Goal: Task Accomplishment & Management: Complete application form

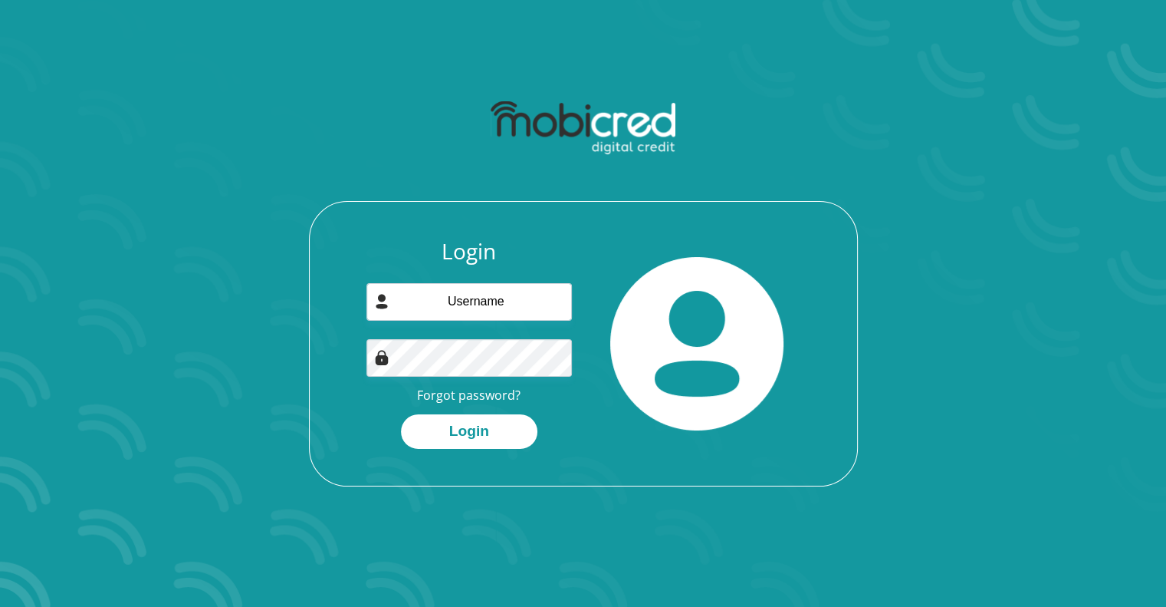
click at [420, 300] on input "email" at bounding box center [470, 302] width 206 height 38
type input "mamzamo@gmail.com"
click at [470, 426] on button "Login" at bounding box center [469, 431] width 137 height 35
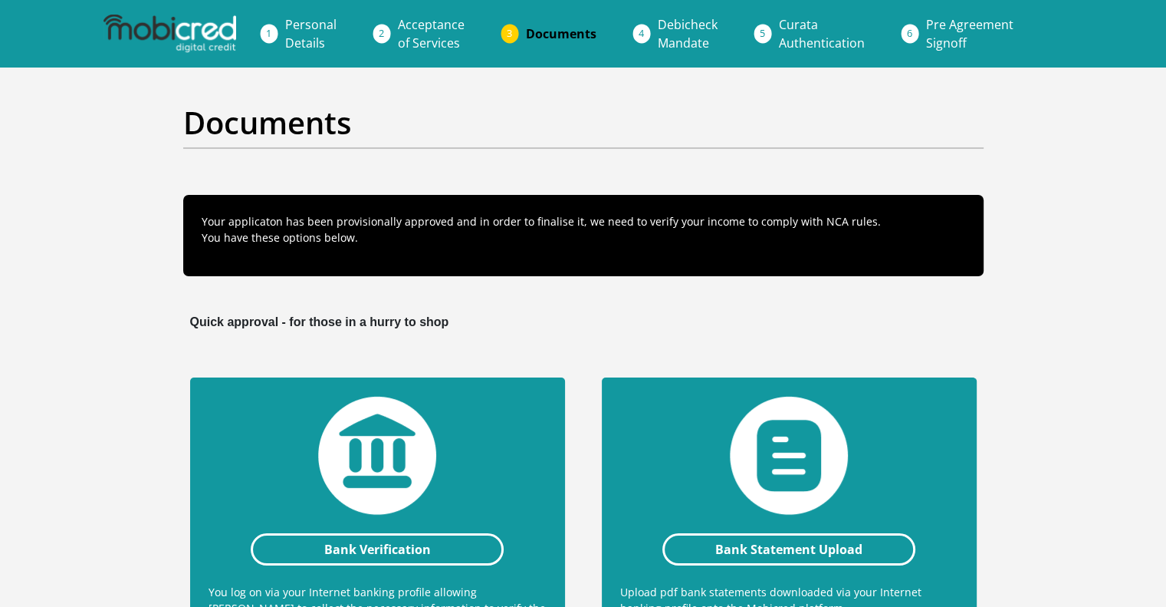
scroll to position [446, 0]
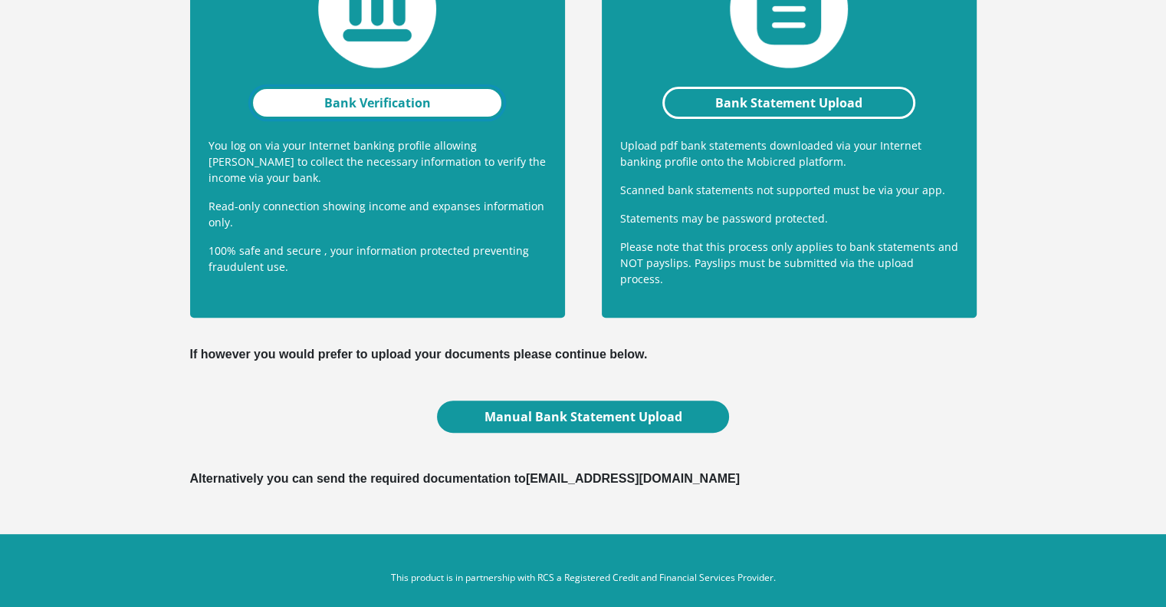
click at [414, 94] on link "Bank Verification" at bounding box center [378, 103] width 254 height 32
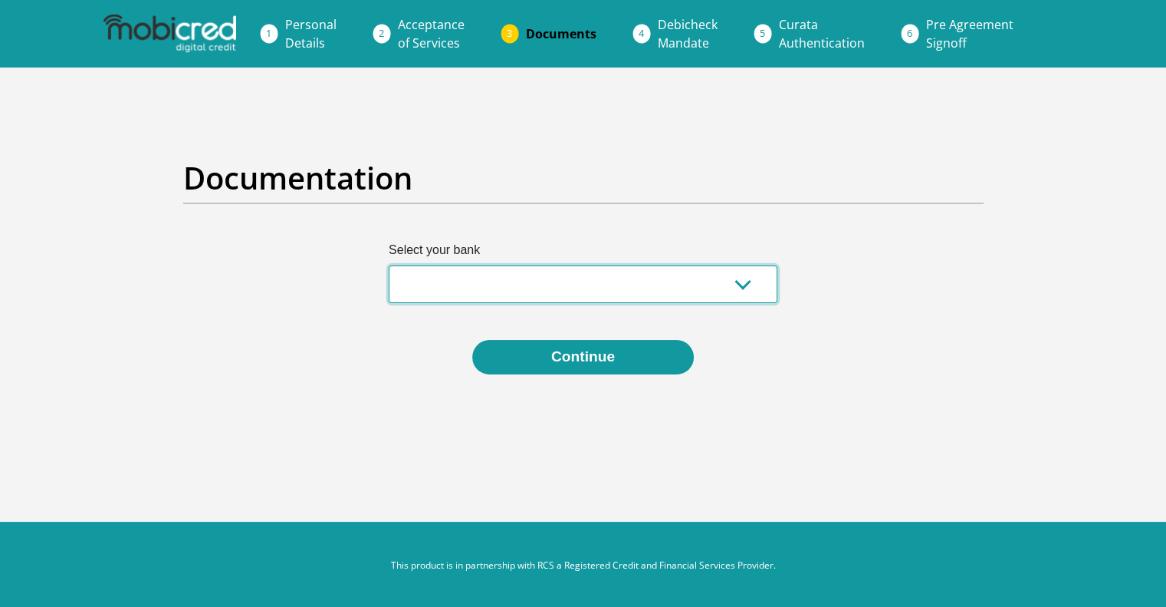
click at [750, 288] on select "Absa Capitec Bank Discovery Bank First National Bank Nedbank Standard Bank Tyme…" at bounding box center [583, 284] width 389 height 38
select select "{"id":"7","title":"Nedbank","institution":"Nedbank","alias":"nedbank","country"…"
click at [389, 265] on select "Absa Capitec Bank Discovery Bank First National Bank Nedbank Standard Bank Tyme…" at bounding box center [583, 284] width 389 height 38
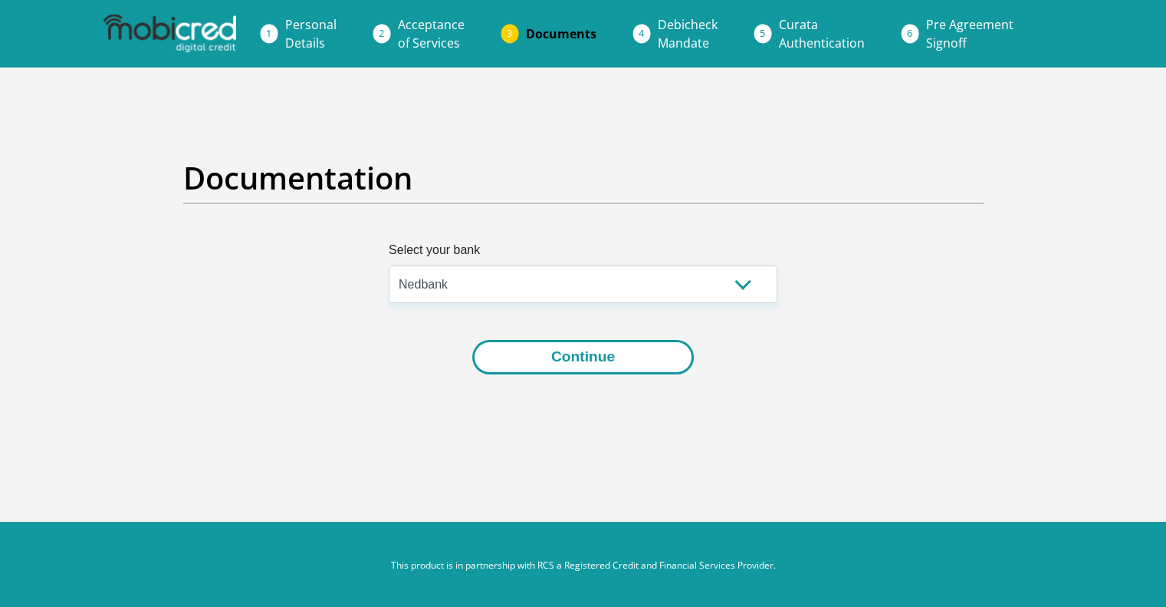
click at [594, 367] on button "Continue" at bounding box center [583, 357] width 222 height 35
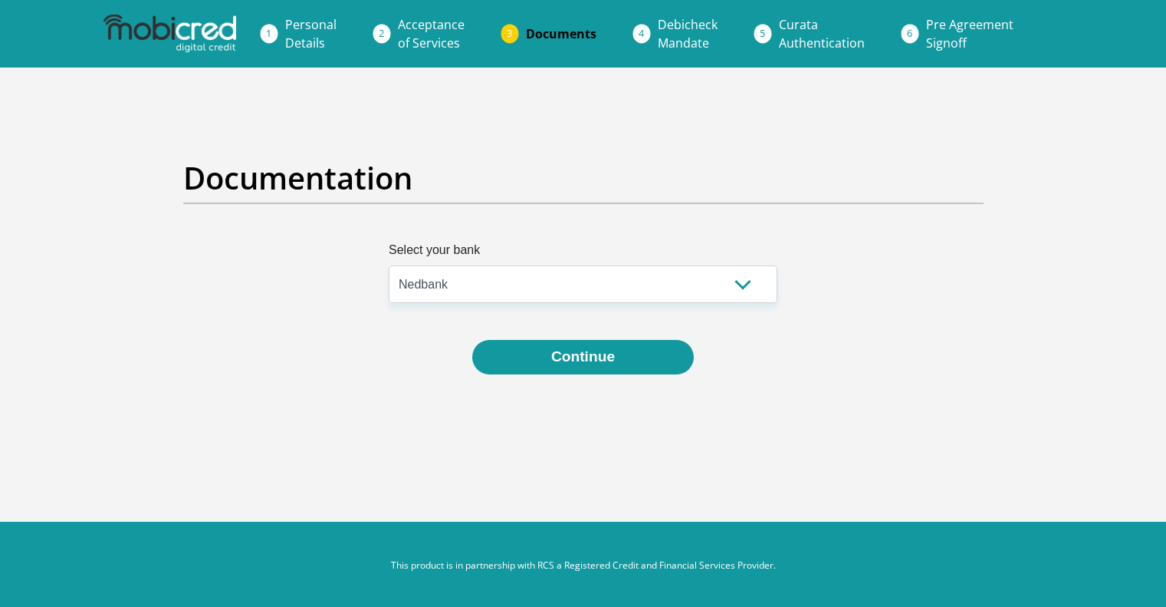
select select "{"id":"7","title":"Nedbank","institution":"Nedbank","alias":"nedbank","country"…"
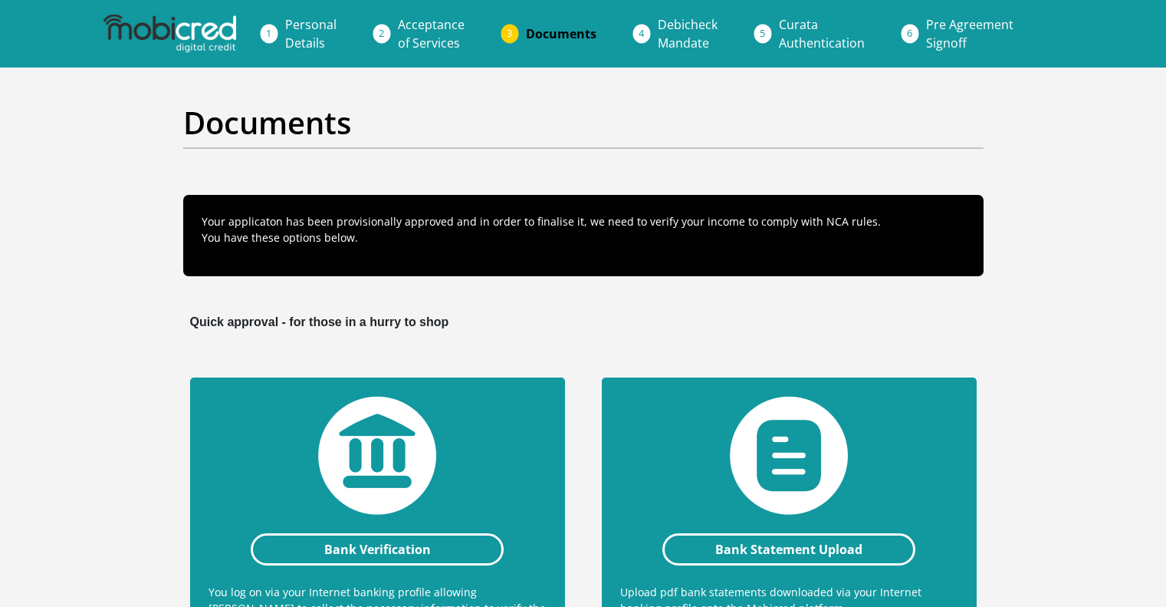
scroll to position [446, 0]
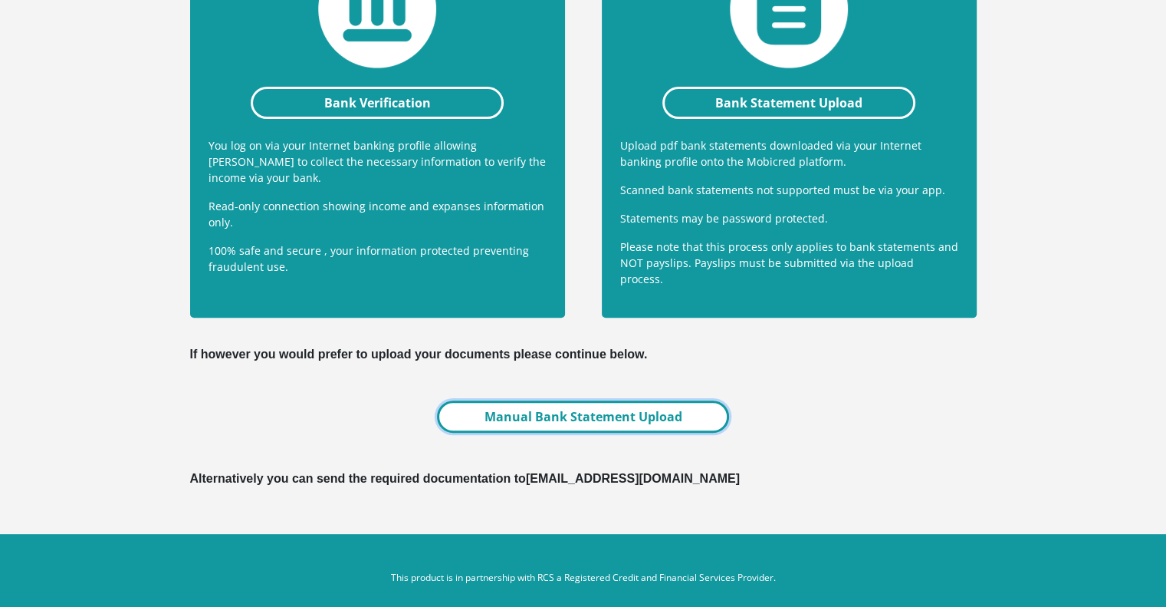
click at [580, 404] on link "Manual Bank Statement Upload" at bounding box center [582, 416] width 291 height 32
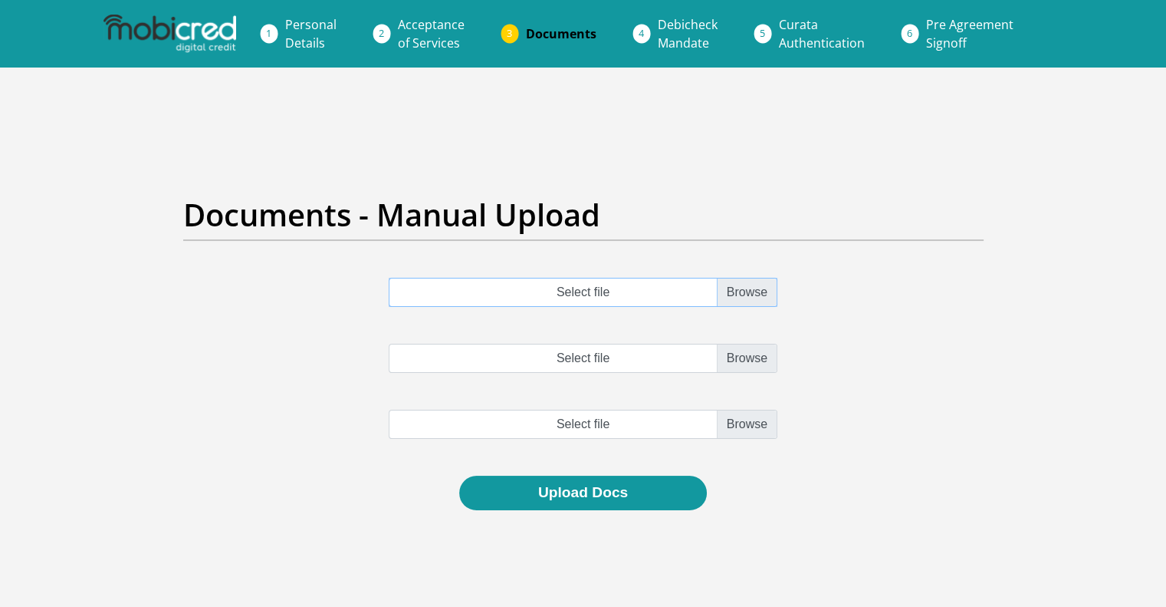
click at [589, 294] on input "Select file" at bounding box center [583, 292] width 389 height 29
type input "C:\fakepath\[DATE].pdf"
click at [732, 355] on input "Select file" at bounding box center [583, 358] width 389 height 29
type input "C:\fakepath\[DATE] (1).pdf"
click at [733, 416] on input "file" at bounding box center [583, 424] width 389 height 29
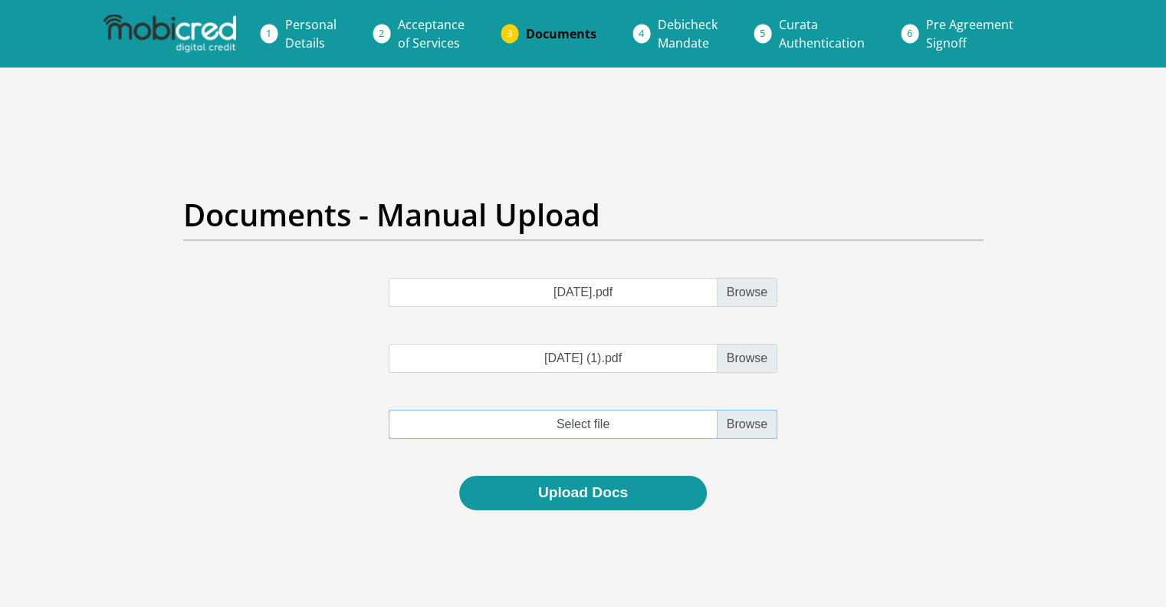
type input "C:\fakepath\[DATE].pdf"
click at [632, 291] on input "[DATE].pdf" at bounding box center [583, 292] width 389 height 29
click at [749, 290] on input "[DATE].pdf" at bounding box center [583, 292] width 389 height 29
click at [752, 298] on input "[DATE].pdf" at bounding box center [583, 292] width 389 height 29
click at [737, 288] on input "[DATE].pdf" at bounding box center [583, 292] width 389 height 29
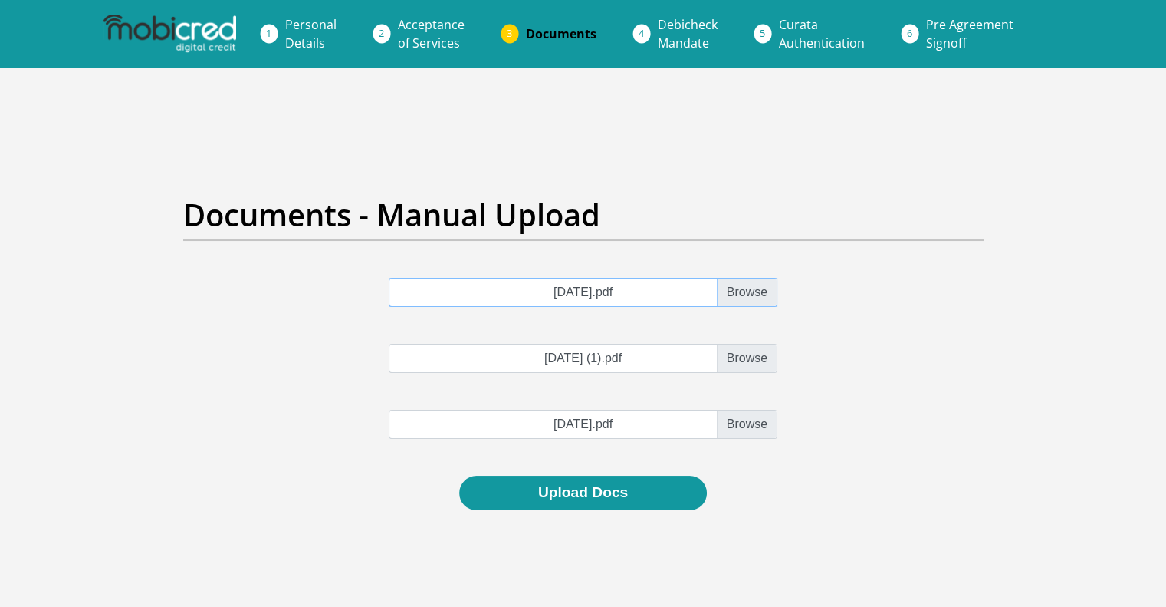
type input "C:\fakepath\[DATE] (2).pdf"
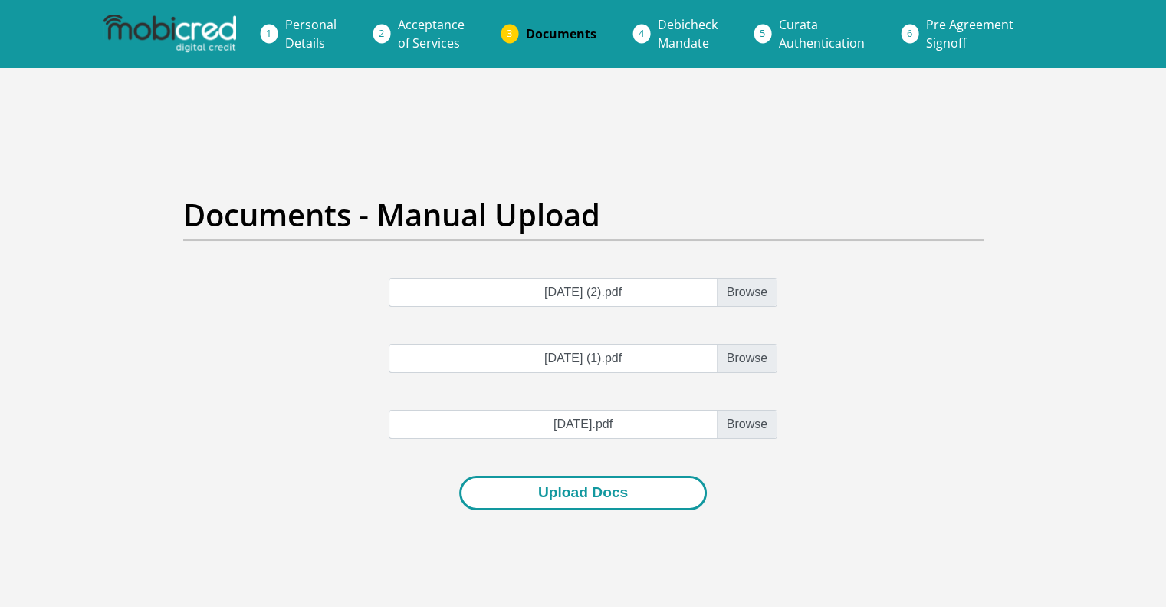
click at [570, 487] on button "Upload Docs" at bounding box center [583, 492] width 248 height 35
